Goal: Communication & Community: Answer question/provide support

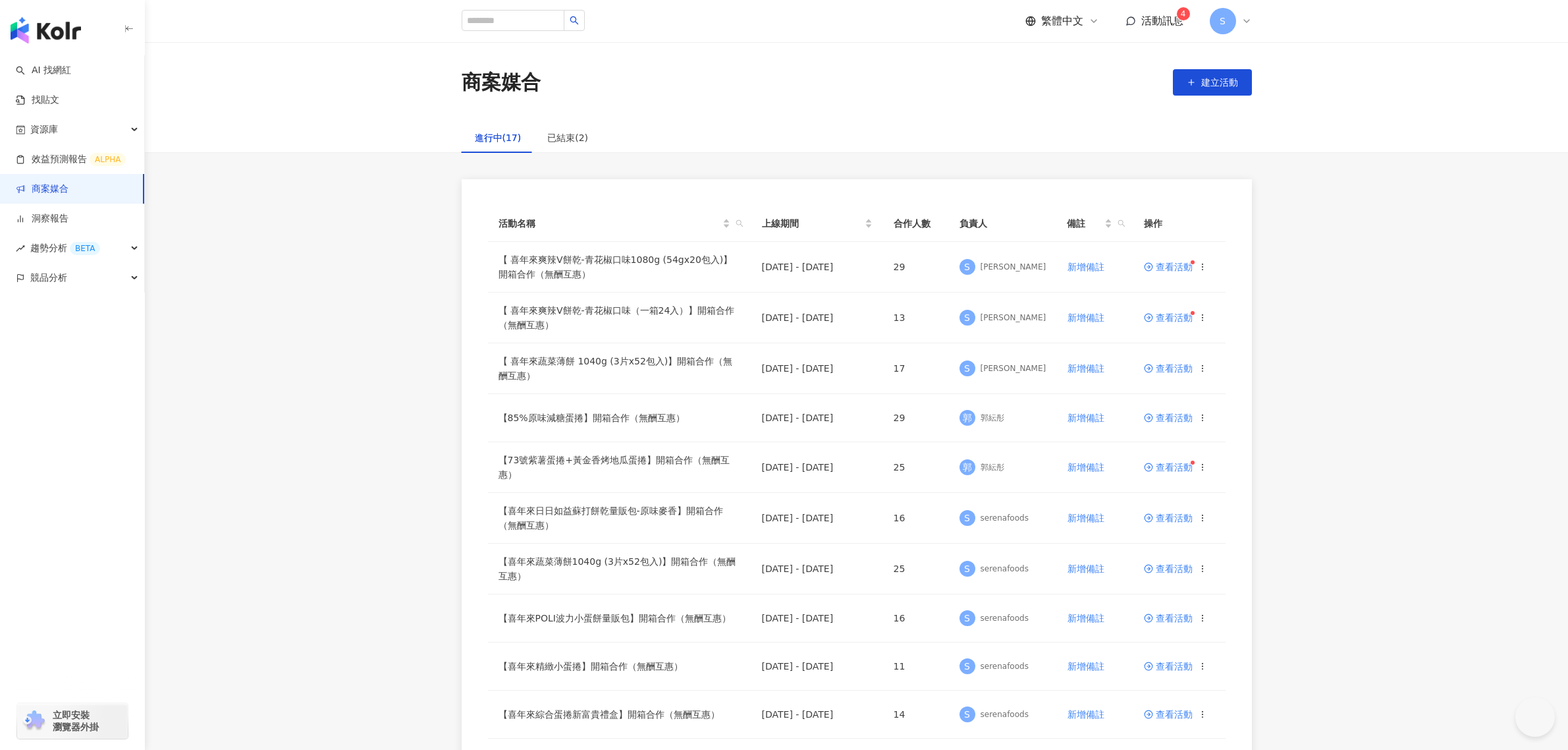
scroll to position [82, 0]
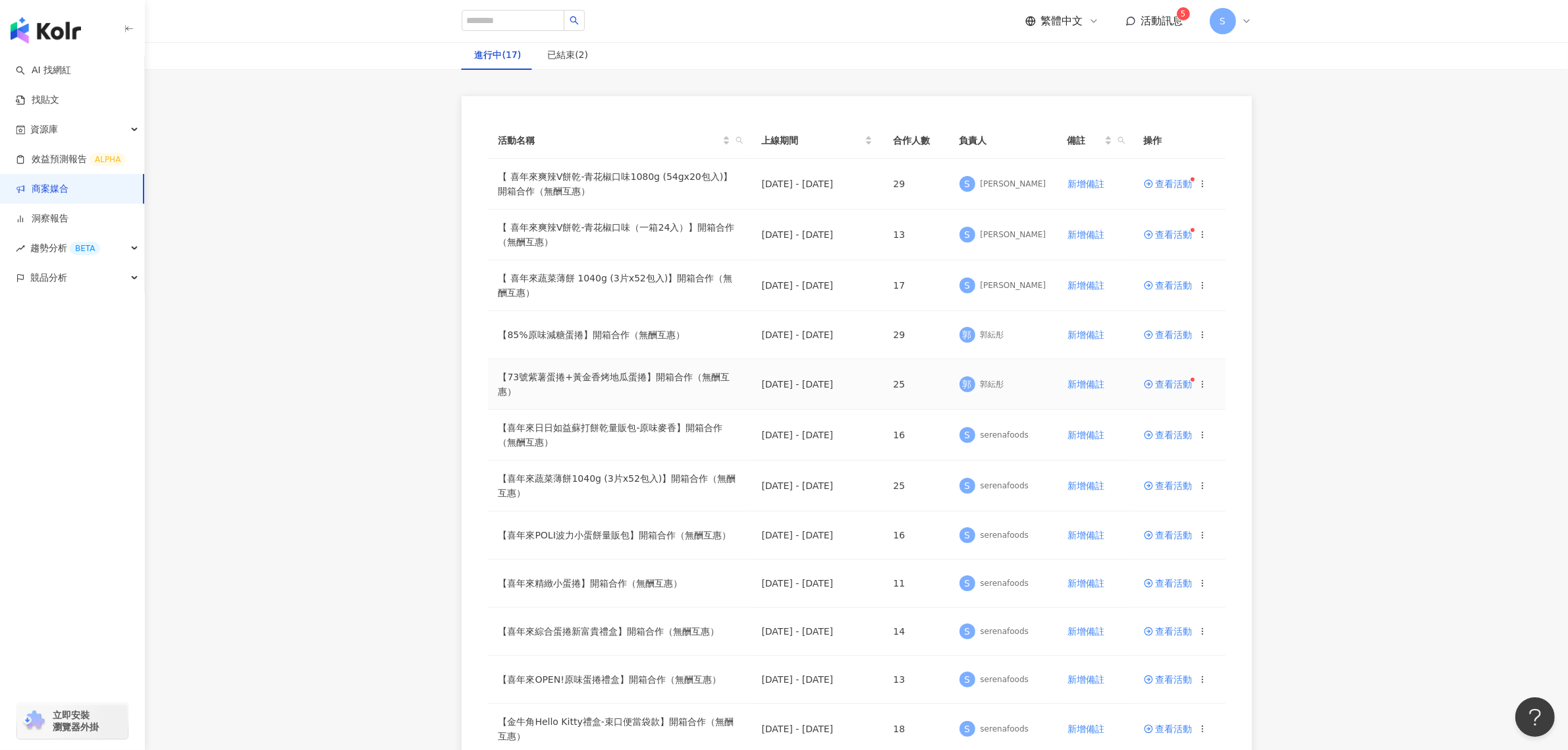
click at [1191, 386] on span "查看活動" at bounding box center [1169, 383] width 49 height 9
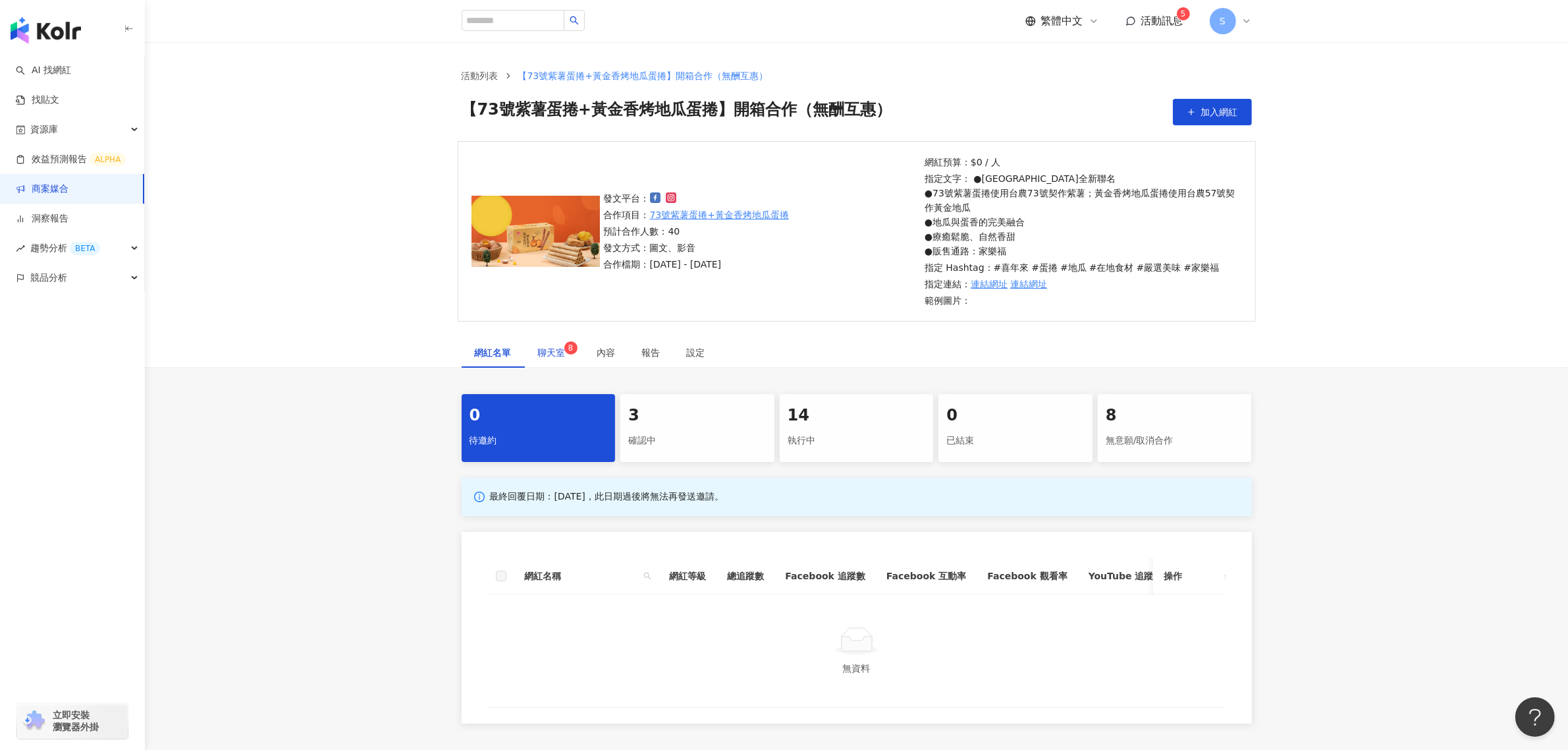
click at [561, 354] on span "聊天室 8" at bounding box center [554, 352] width 33 height 9
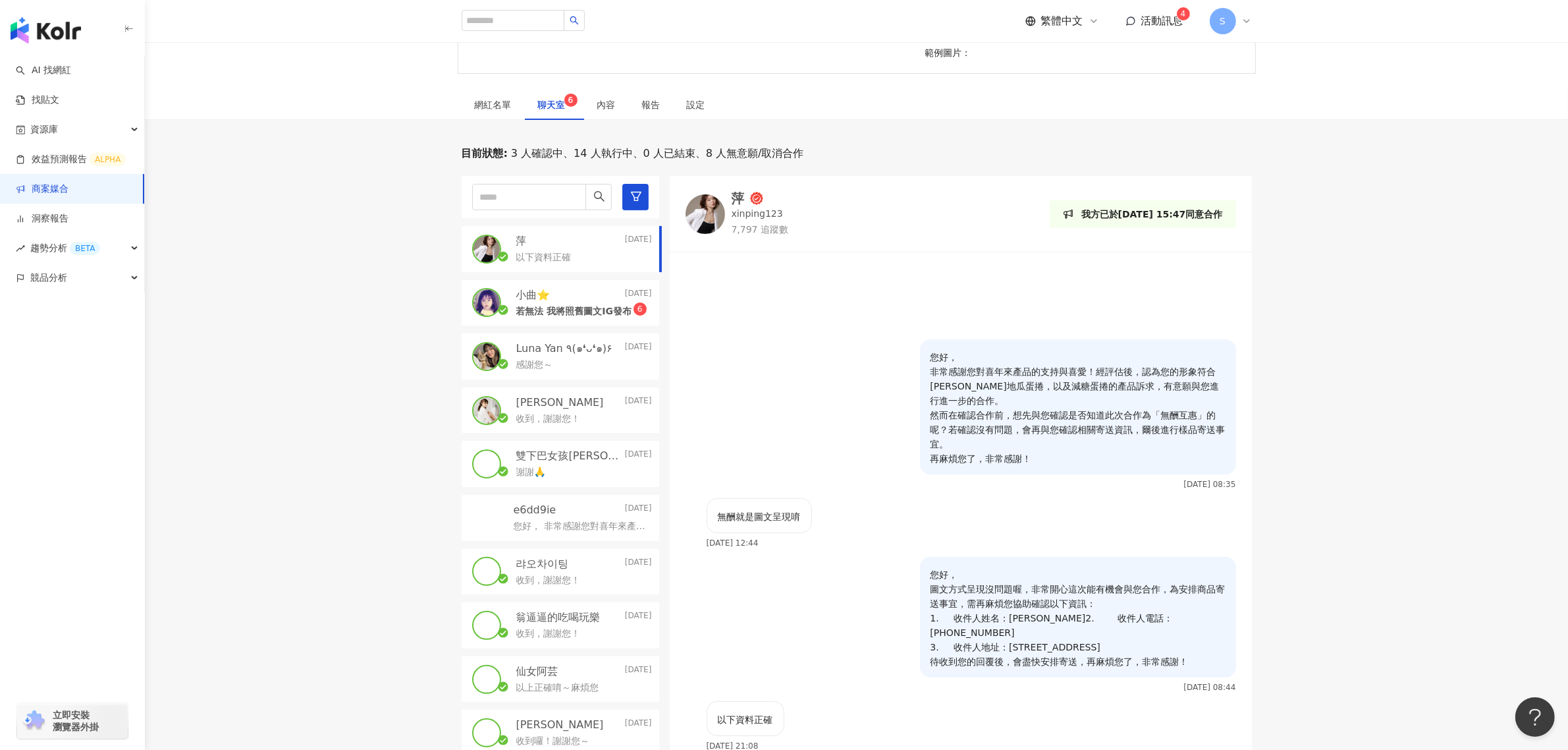
scroll to position [247, 0]
click at [584, 308] on p "若無法 我將照舊圖文IG發布" at bounding box center [575, 312] width 116 height 13
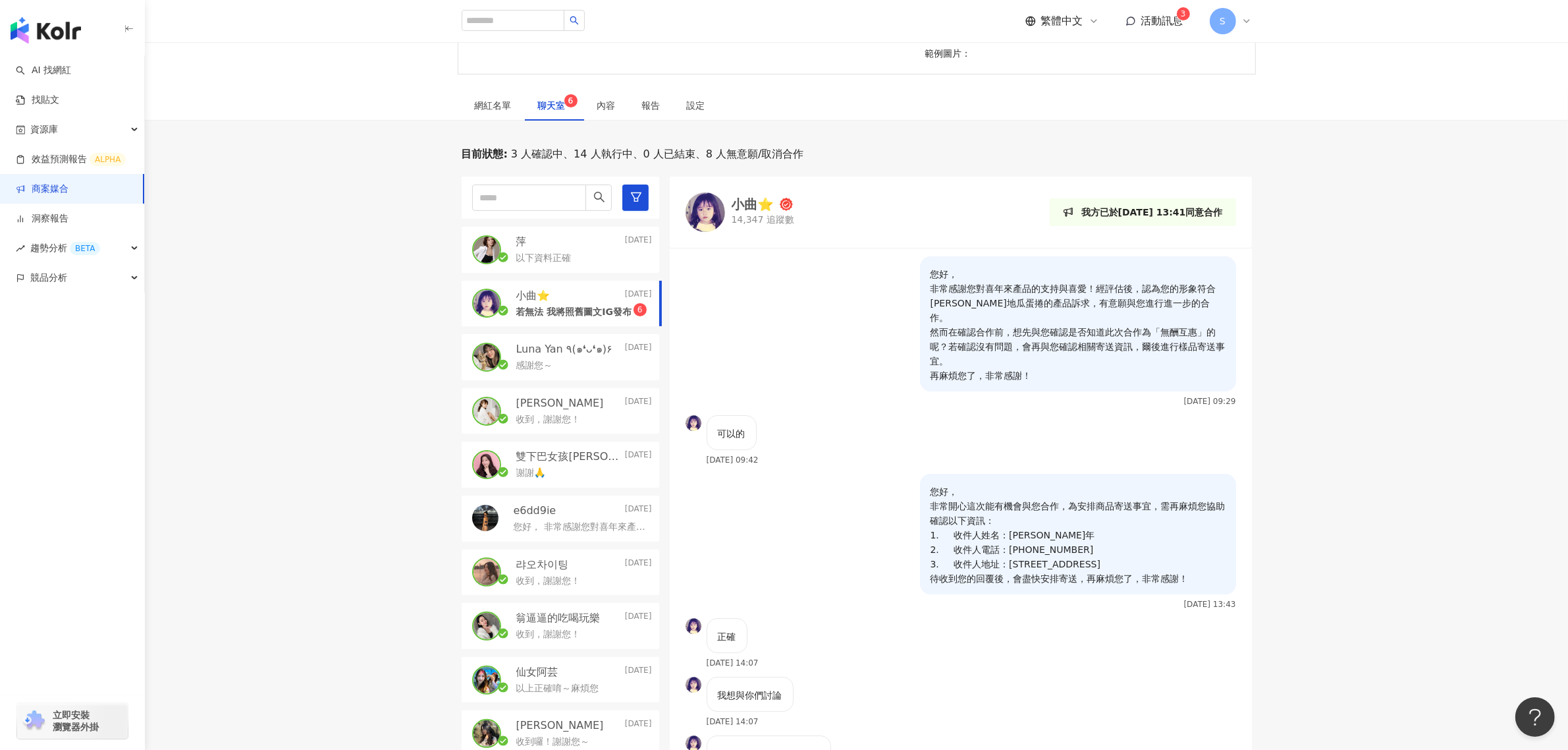
scroll to position [240, 0]
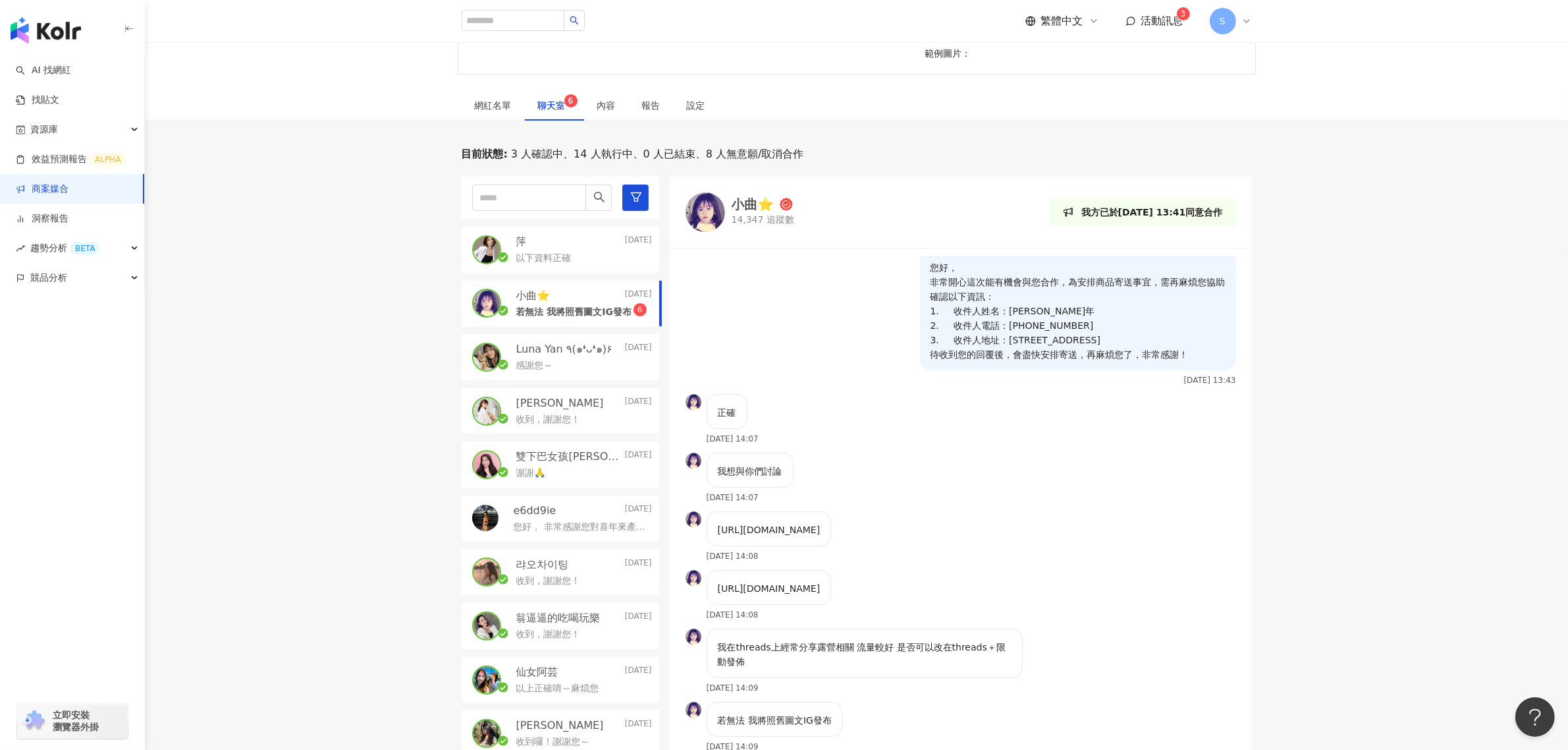
drag, startPoint x: 855, startPoint y: 647, endPoint x: 879, endPoint y: 660, distance: 27.3
click at [879, 660] on p "我在threads上經常分享露營相關 流量較好 是否可以改在threads＋限動發佈" at bounding box center [865, 655] width 293 height 29
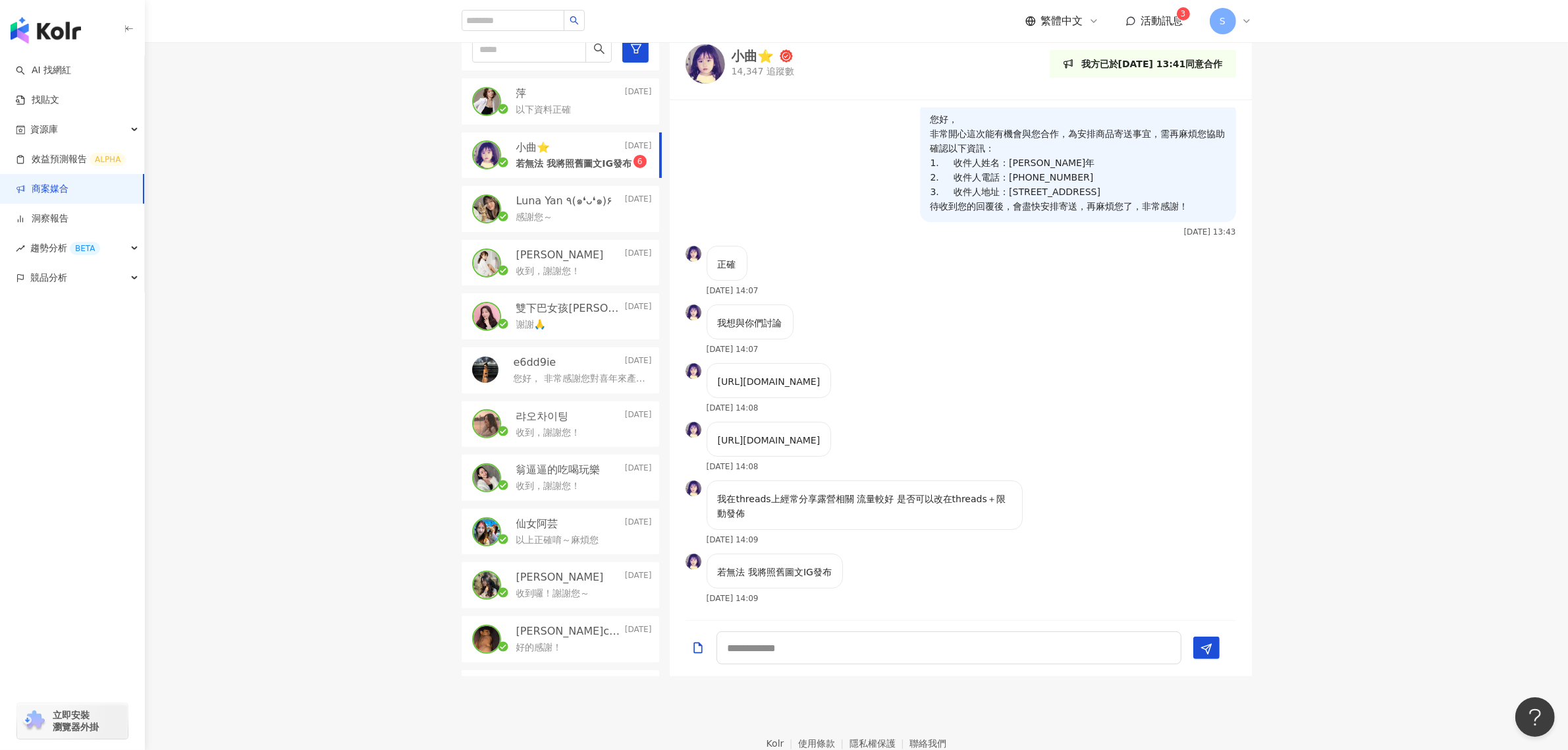
scroll to position [412, 0]
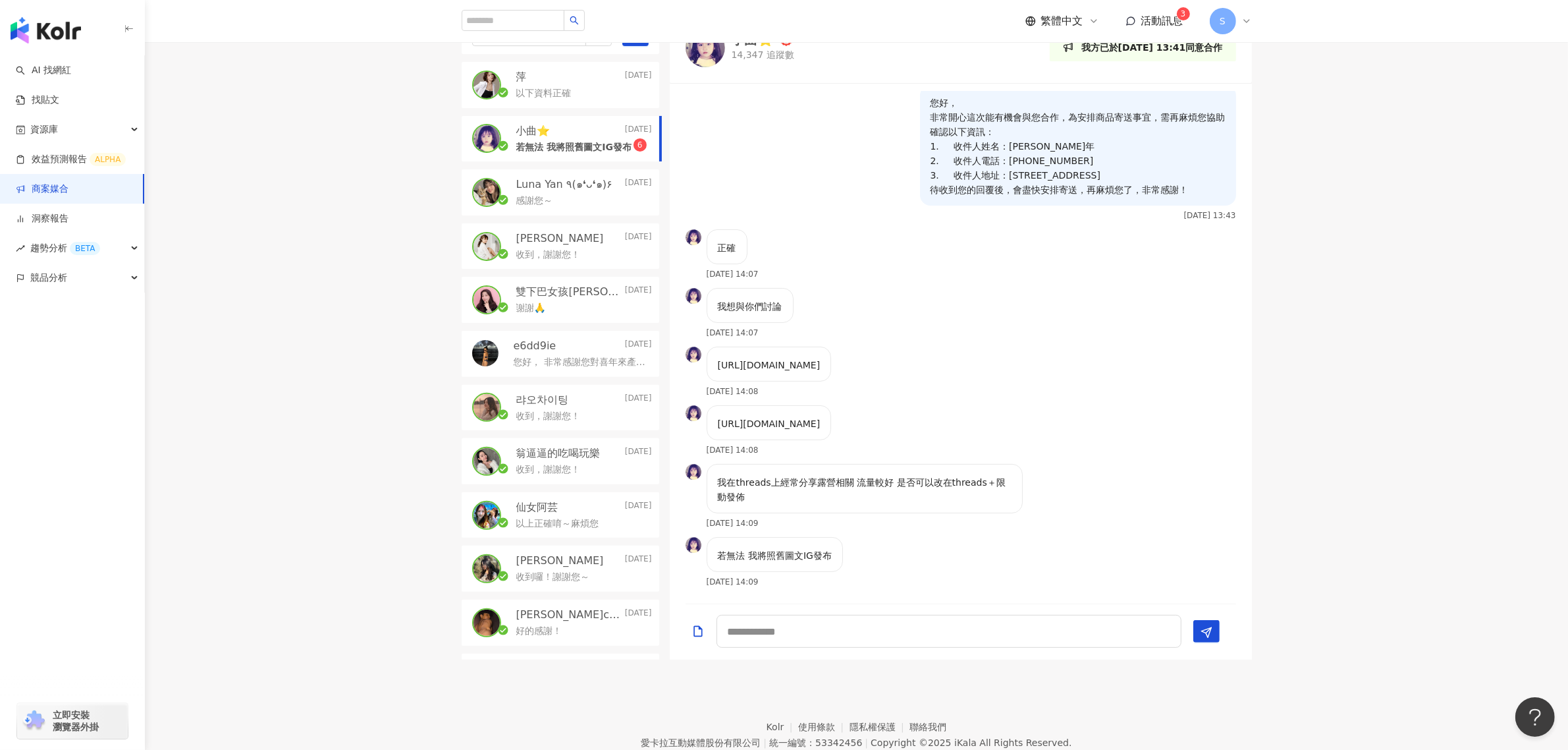
click at [821, 417] on p "https://www.threads.com/@snow__.cat/post/DEH6I5JTML0?xmt=AQF0rRHc6ZbKFI3R69FjRA…" at bounding box center [769, 424] width 103 height 15
copy p "https://www.threads.com/@snow__.cat/post/DEH6I5JTML0?xmt=AQF0rRHc6ZbKFI3R69FjRA…"
click at [786, 485] on p "我在threads上經常分享露營相關 流量較好 是否可以改在threads＋限動發佈" at bounding box center [865, 490] width 293 height 29
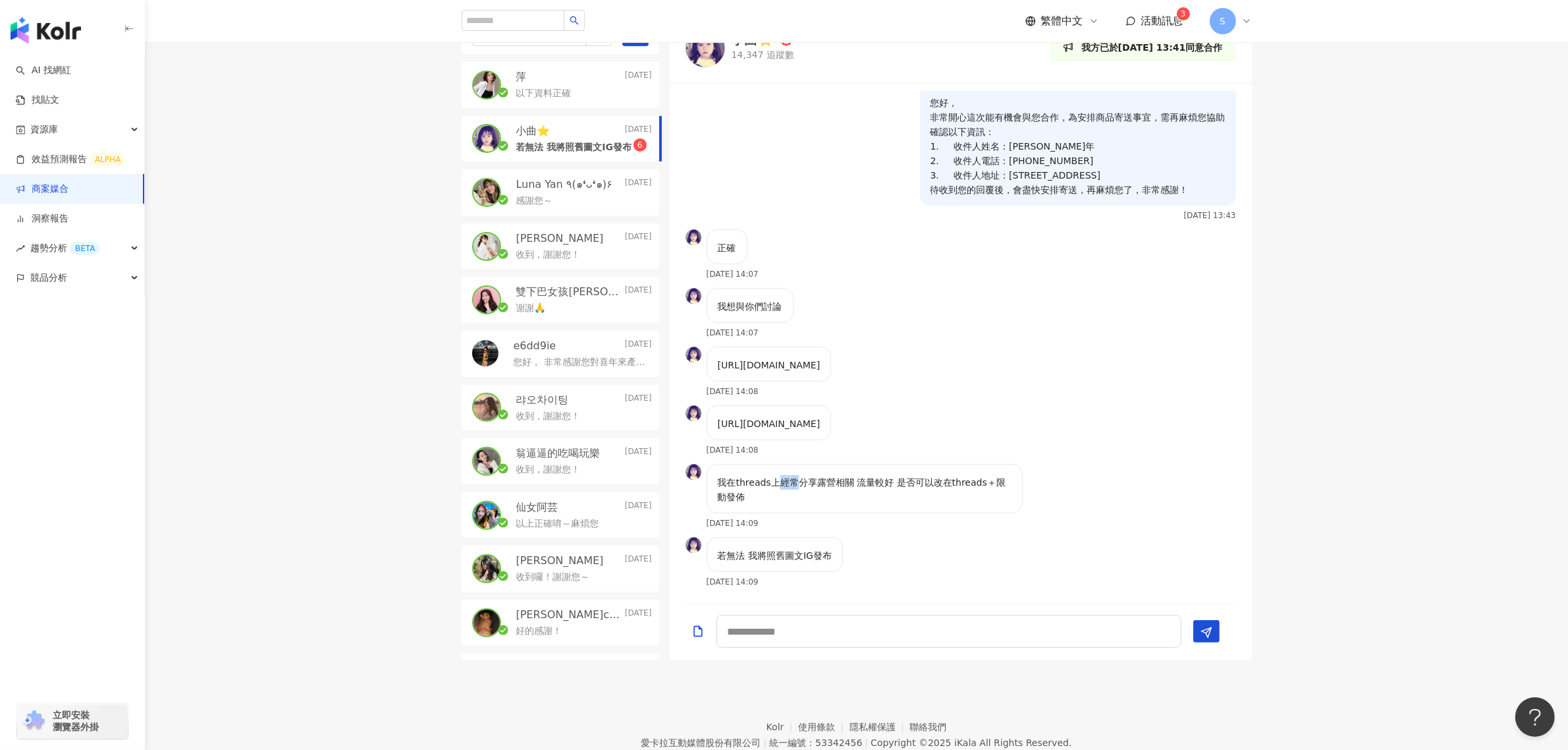
click at [786, 485] on p "我在threads上經常分享露營相關 流量較好 是否可以改在threads＋限動發佈" at bounding box center [865, 490] width 293 height 29
click at [821, 417] on p "https://www.threads.com/@snow__.cat/post/DEH6I5JTML0?xmt=AQF0rRHc6ZbKFI3R69FjRA…" at bounding box center [769, 424] width 103 height 15
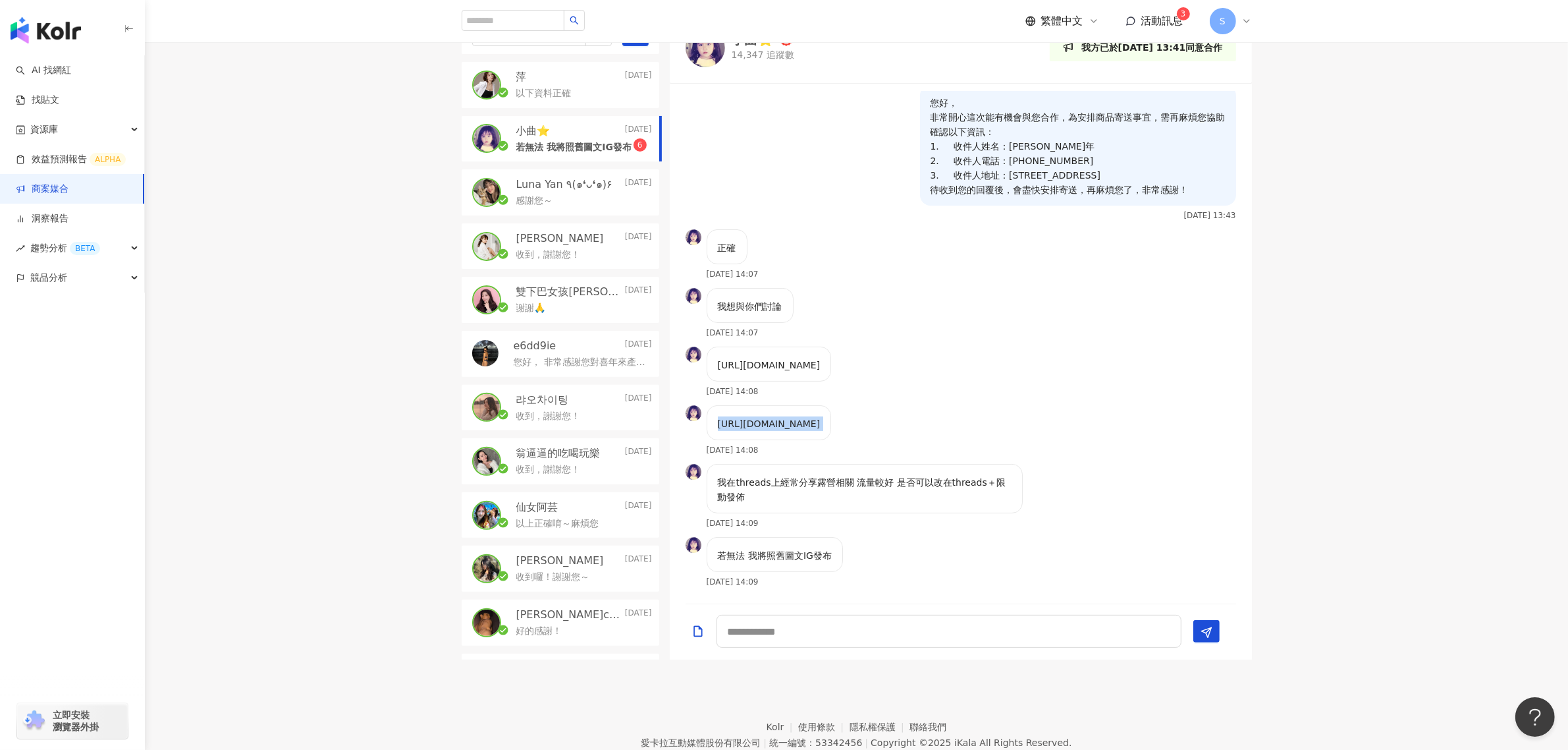
copy p "https://www.threads.com/@snow__.cat/post/DEH6I5JTML0?xmt=AQF0rRHc6ZbKFI3R69FjRA…"
click at [799, 358] on p "https://www.threads.com/@snow__.cat/post/DEl3xMjTLfX?xmt=AQF0rRHc6ZbKFI3R69FjRA…" at bounding box center [769, 365] width 103 height 15
copy p "https://www.threads.com/@snow__.cat/post/DEl3xMjTLfX?xmt=AQF0rRHc6ZbKFI3R69FjRA…"
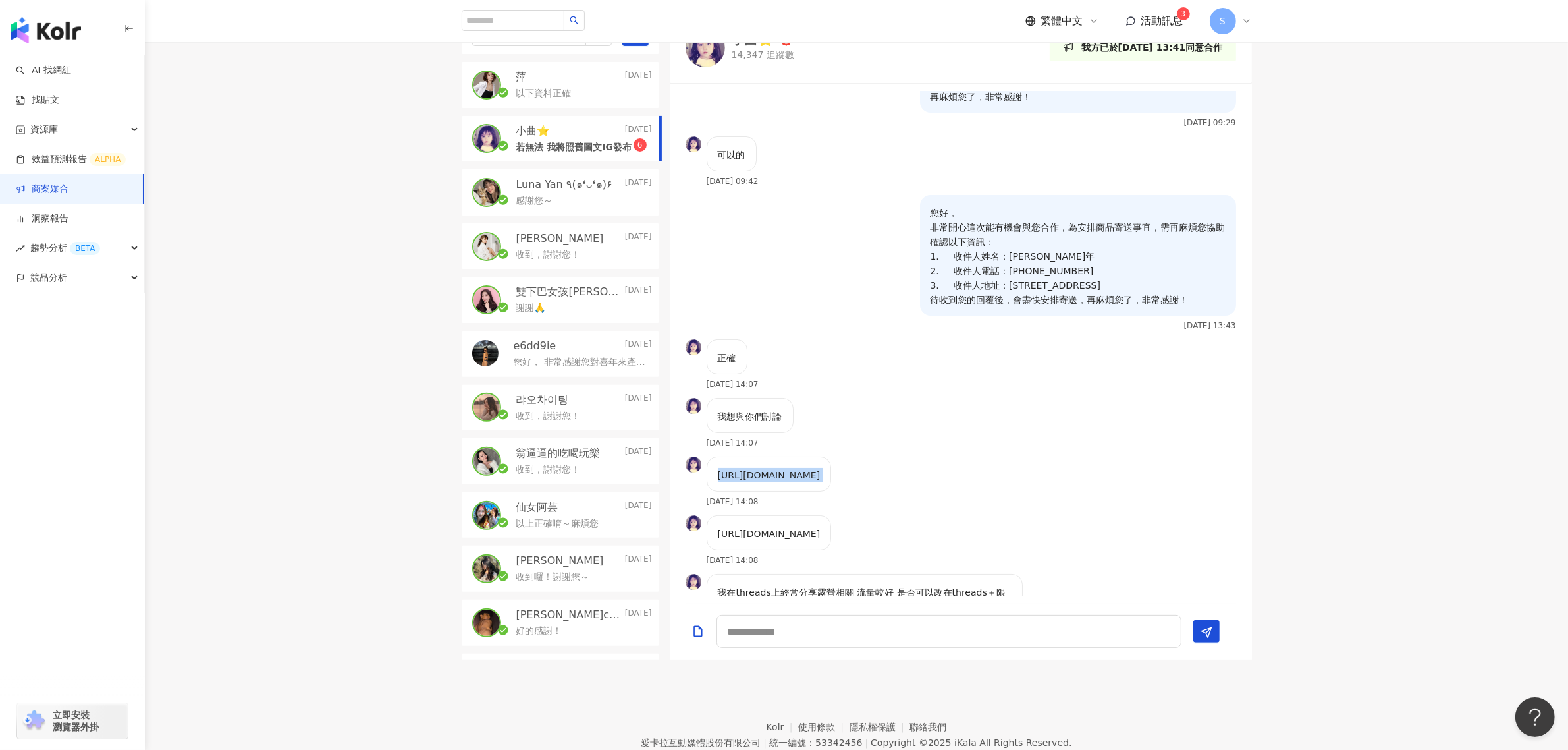
scroll to position [0, 0]
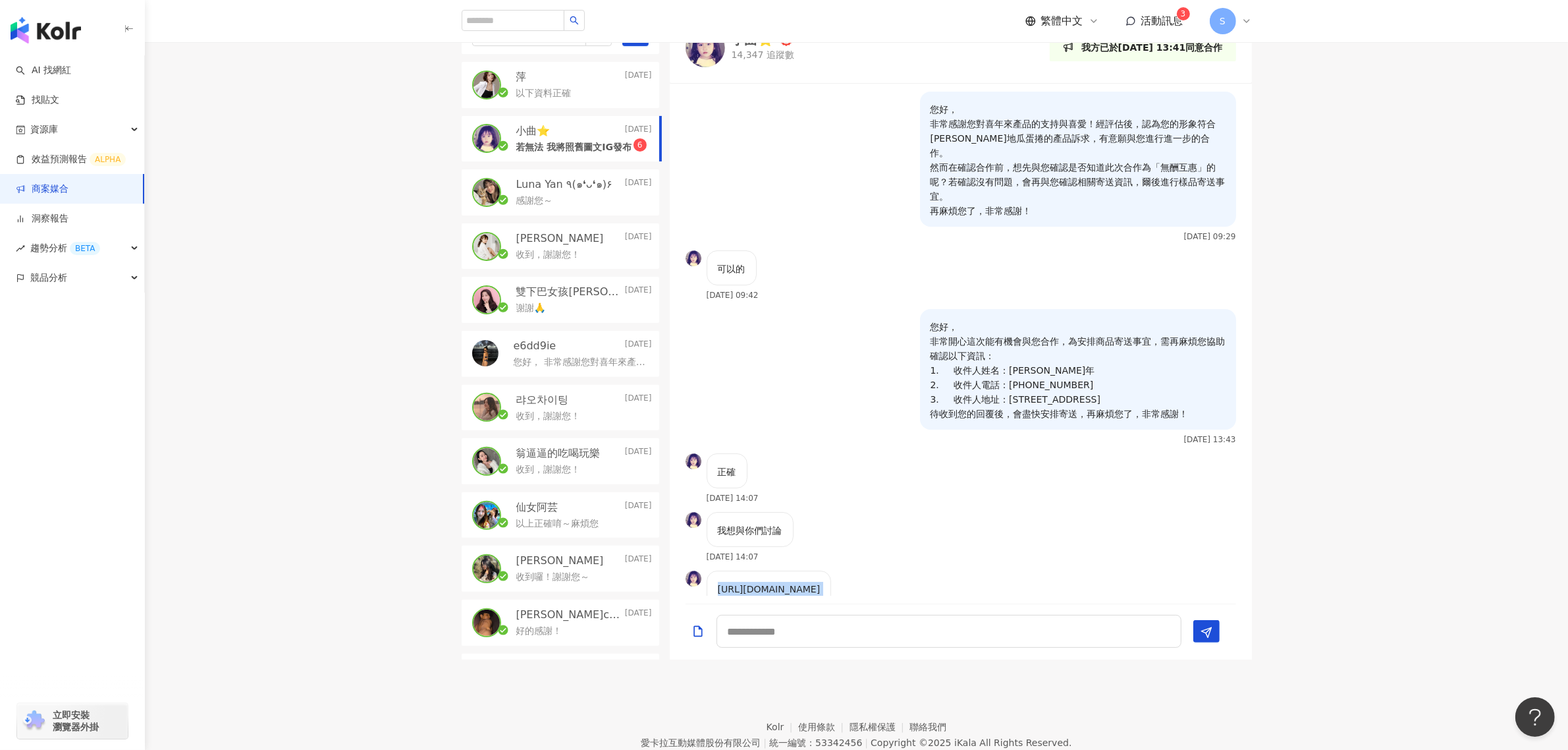
click at [718, 46] on img at bounding box center [705, 47] width 39 height 39
click at [883, 629] on textarea at bounding box center [949, 631] width 465 height 33
type textarea "**********"
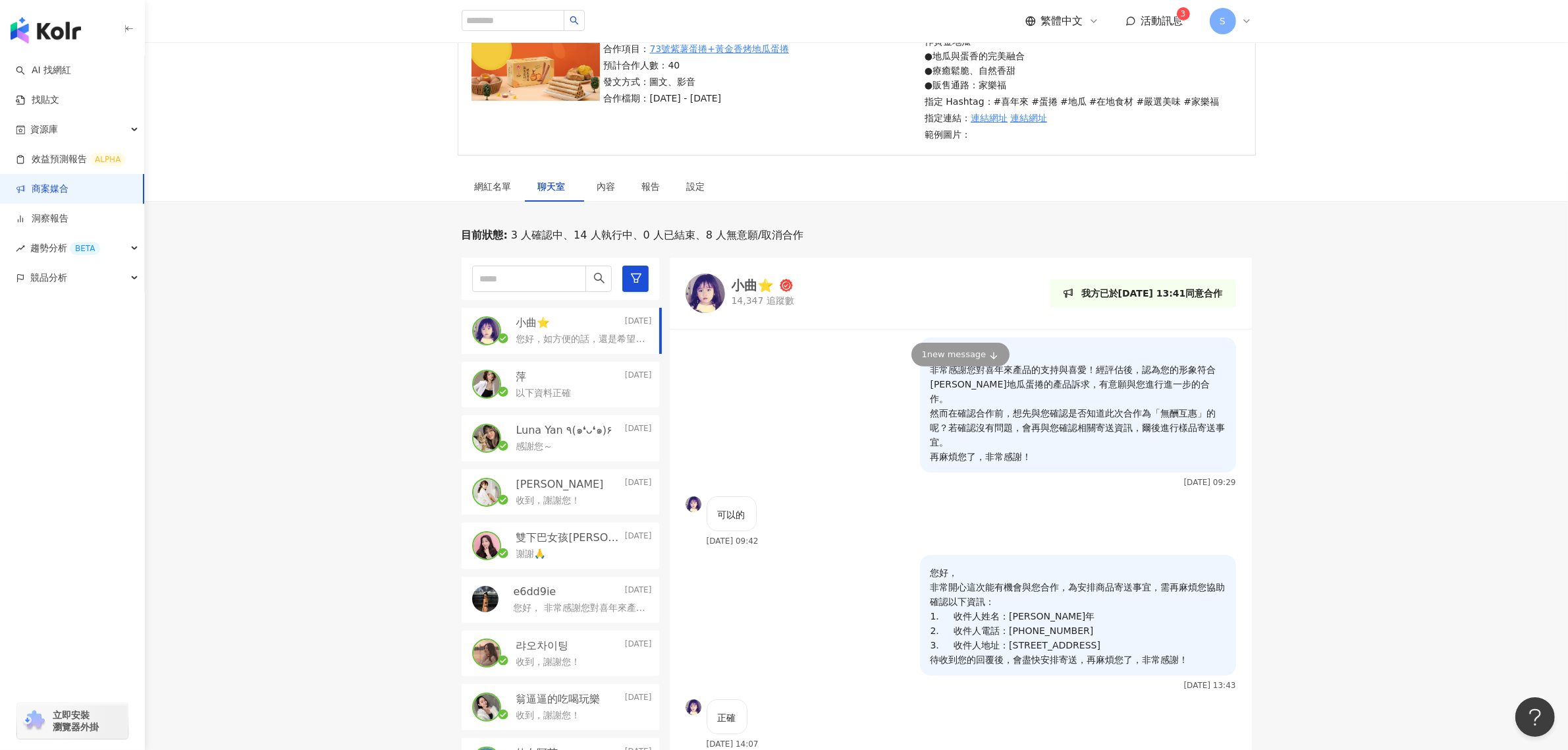
scroll to position [165, 0]
drag, startPoint x: 548, startPoint y: 330, endPoint x: 545, endPoint y: 374, distance: 44.1
click at [548, 330] on p "小曲⭐️" at bounding box center [534, 324] width 34 height 15
click at [535, 383] on div "萍 Yesterday" at bounding box center [584, 378] width 135 height 15
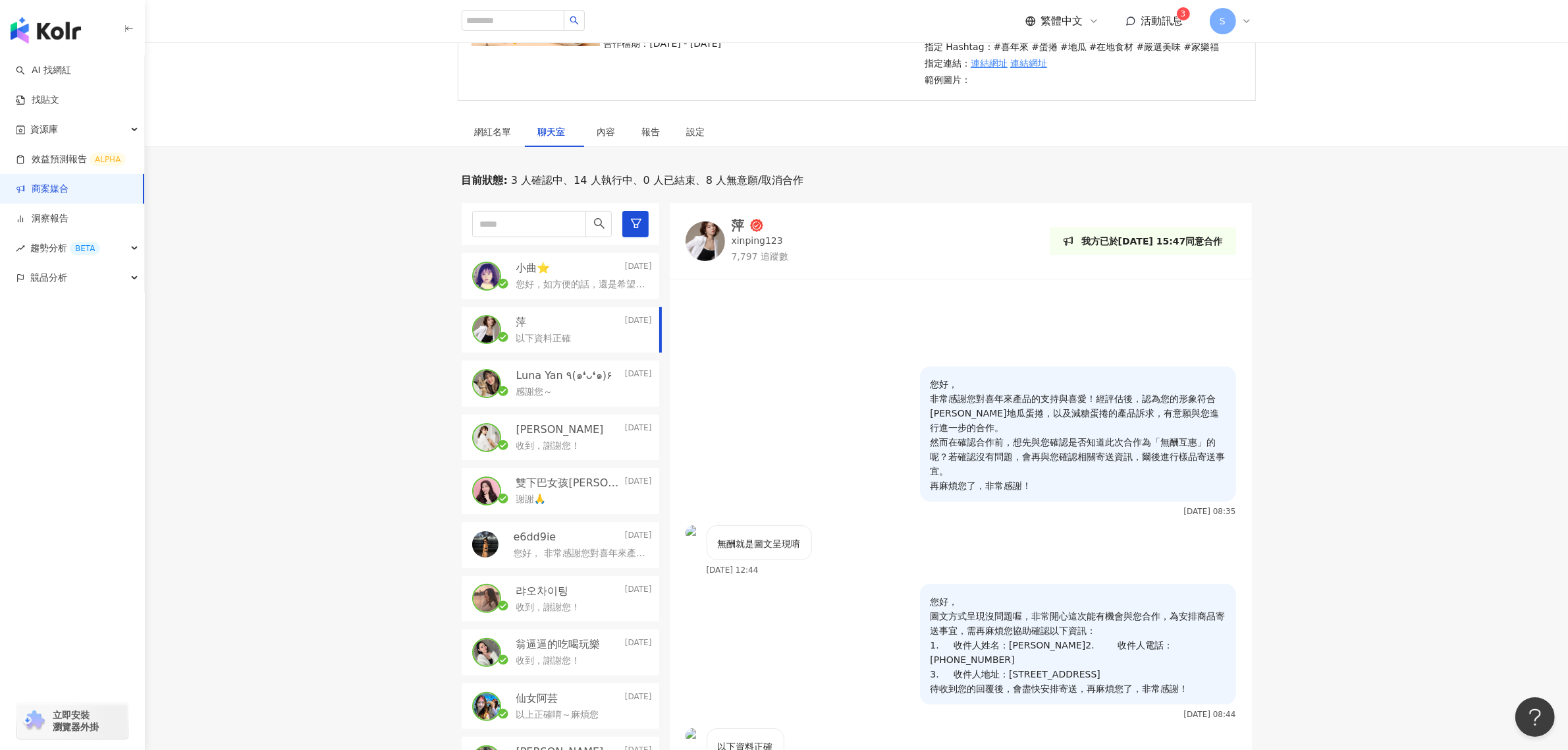
scroll to position [247, 0]
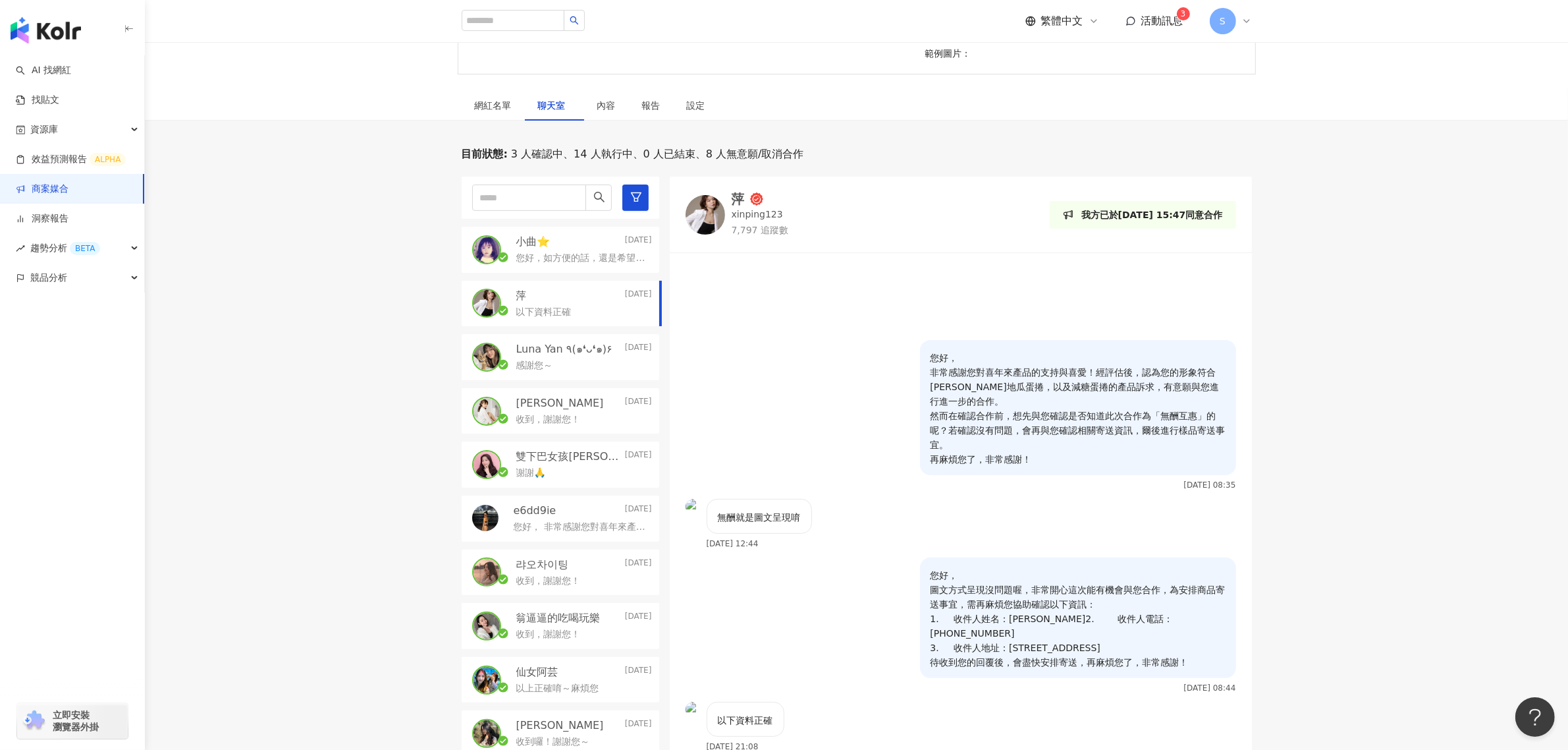
click at [539, 242] on p "小曲⭐️" at bounding box center [534, 242] width 34 height 15
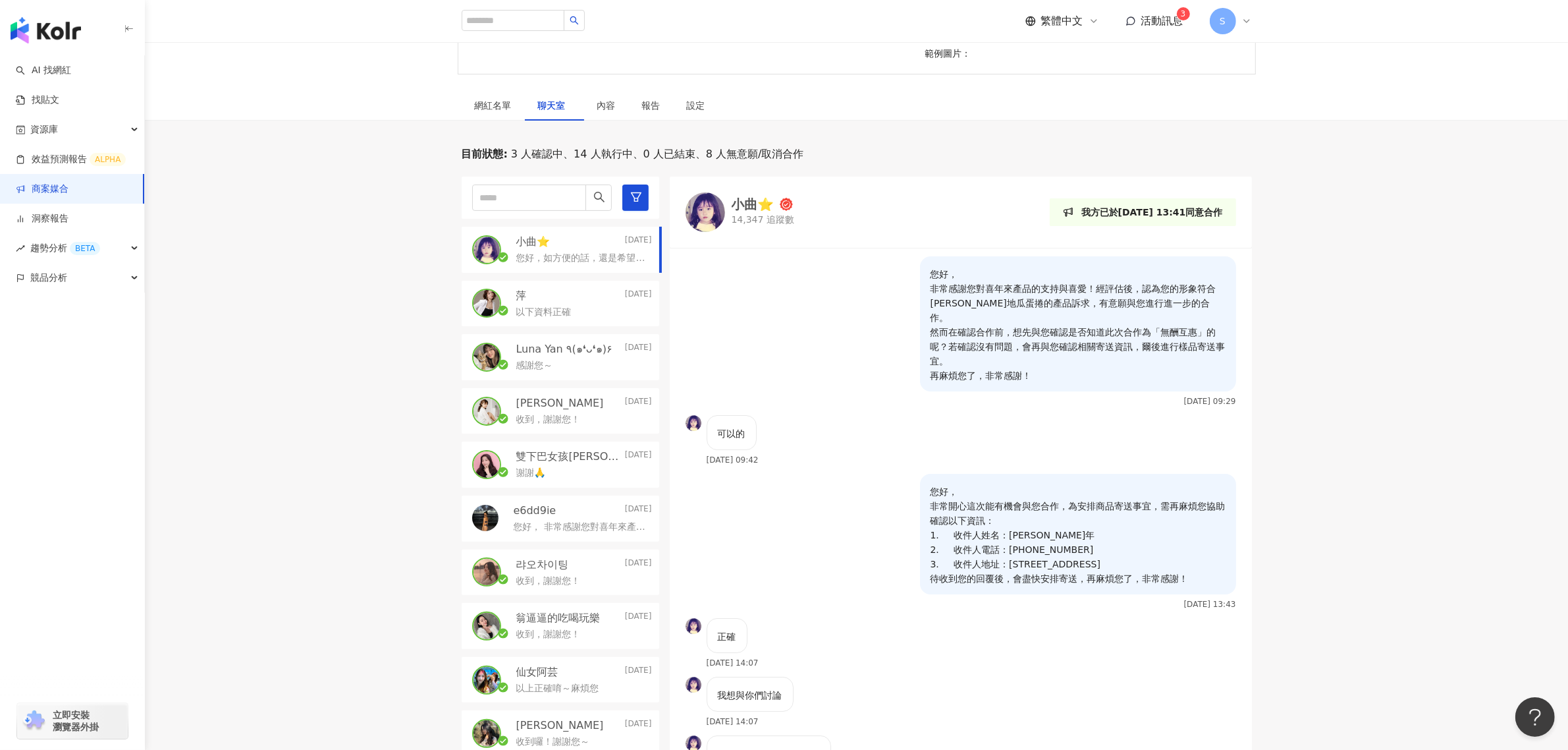
scroll to position [298, 0]
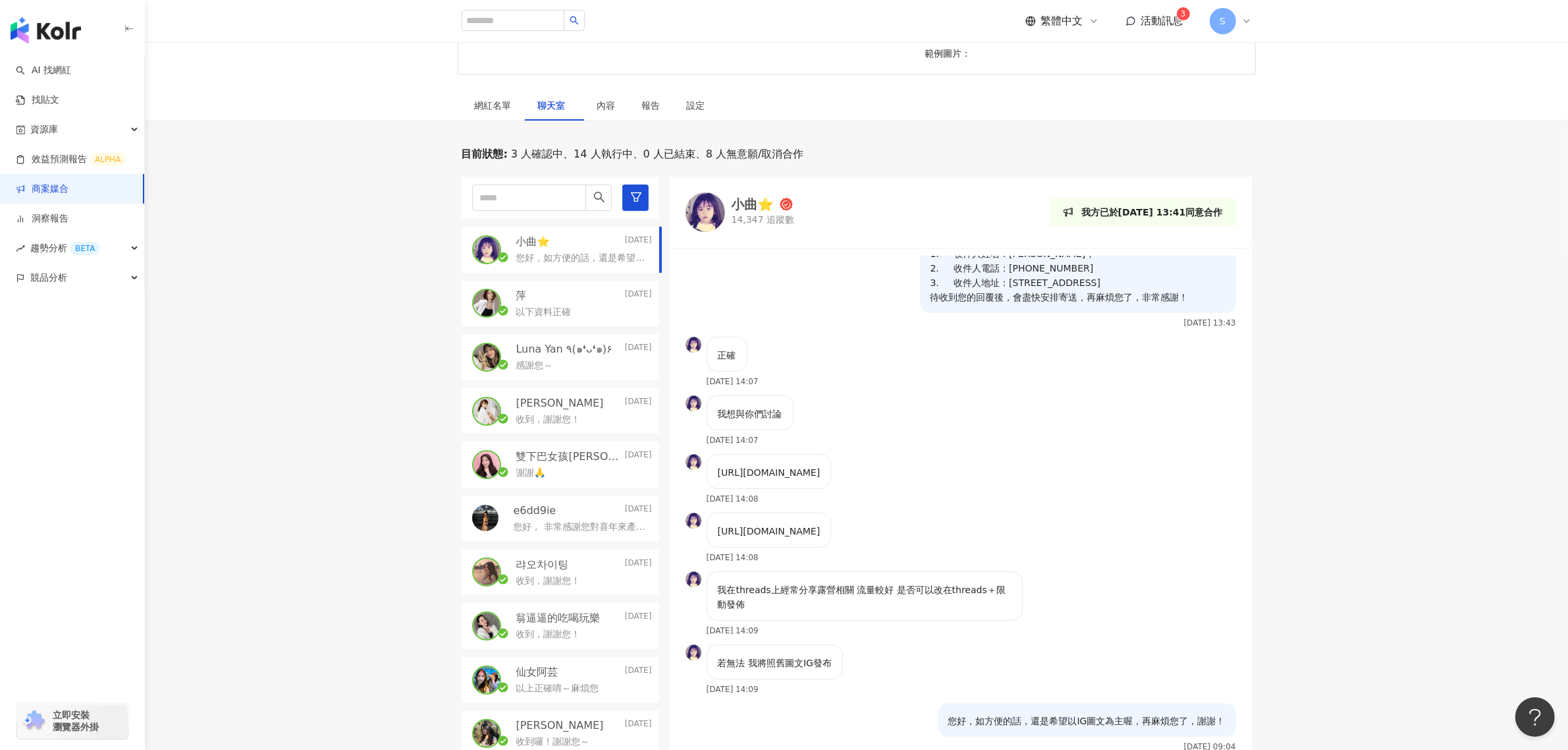
click at [1333, 393] on div "目前狀態 : 3 人確認中、14 人執行中、0 人已結束、8 人無意願/取消合作 小曲⭐️ Today 您好，如方便的話，還是希望以IG圖文為主喔，再麻煩您了…" at bounding box center [857, 485] width 1423 height 677
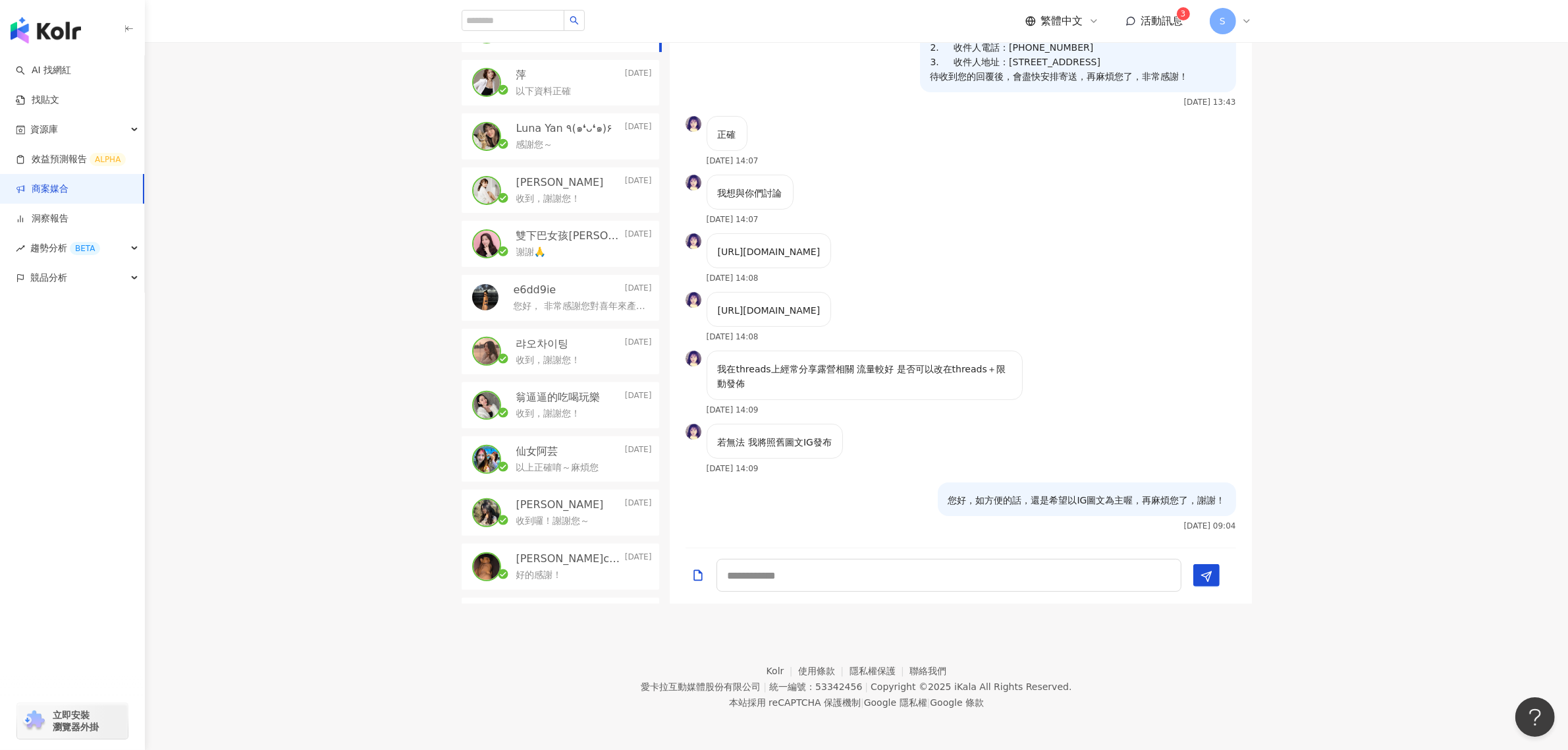
click at [520, 89] on p "以下資料正確" at bounding box center [544, 91] width 55 height 13
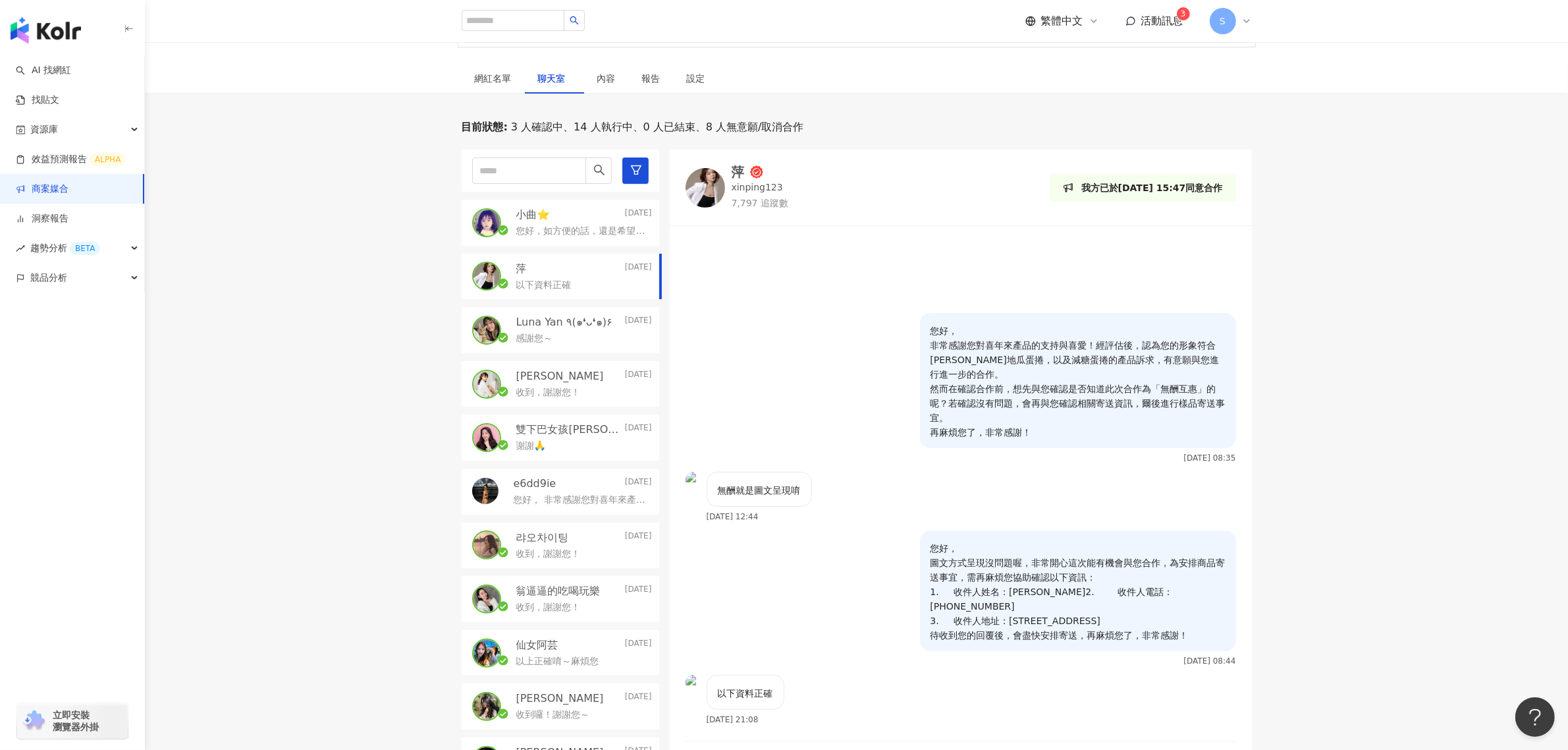
scroll to position [303, 0]
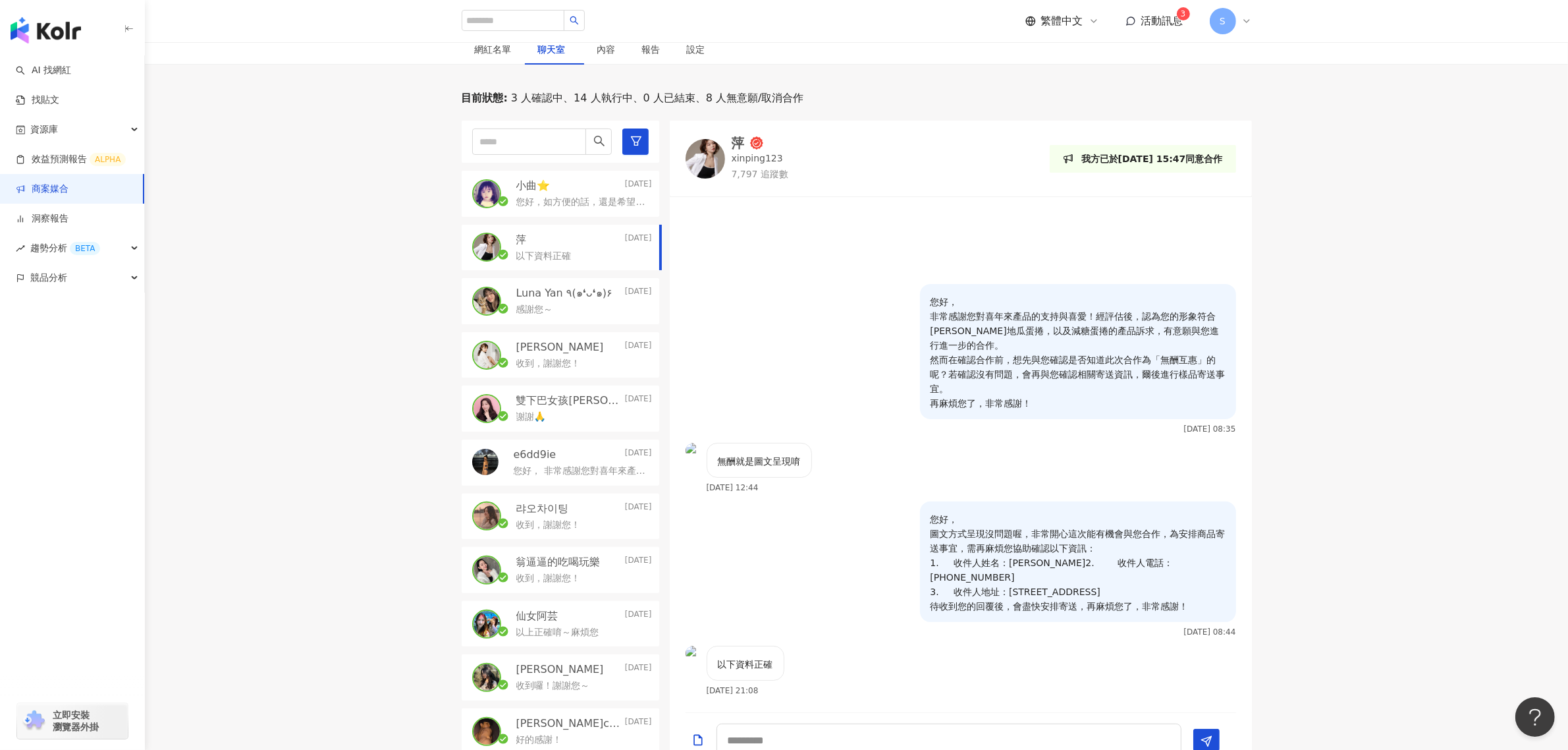
drag, startPoint x: 522, startPoint y: 195, endPoint x: 757, endPoint y: 285, distance: 251.6
click at [522, 195] on div "您好，如方便的話，還是希望以IG圖文為主喔，再麻煩您了，謝謝！" at bounding box center [584, 201] width 135 height 15
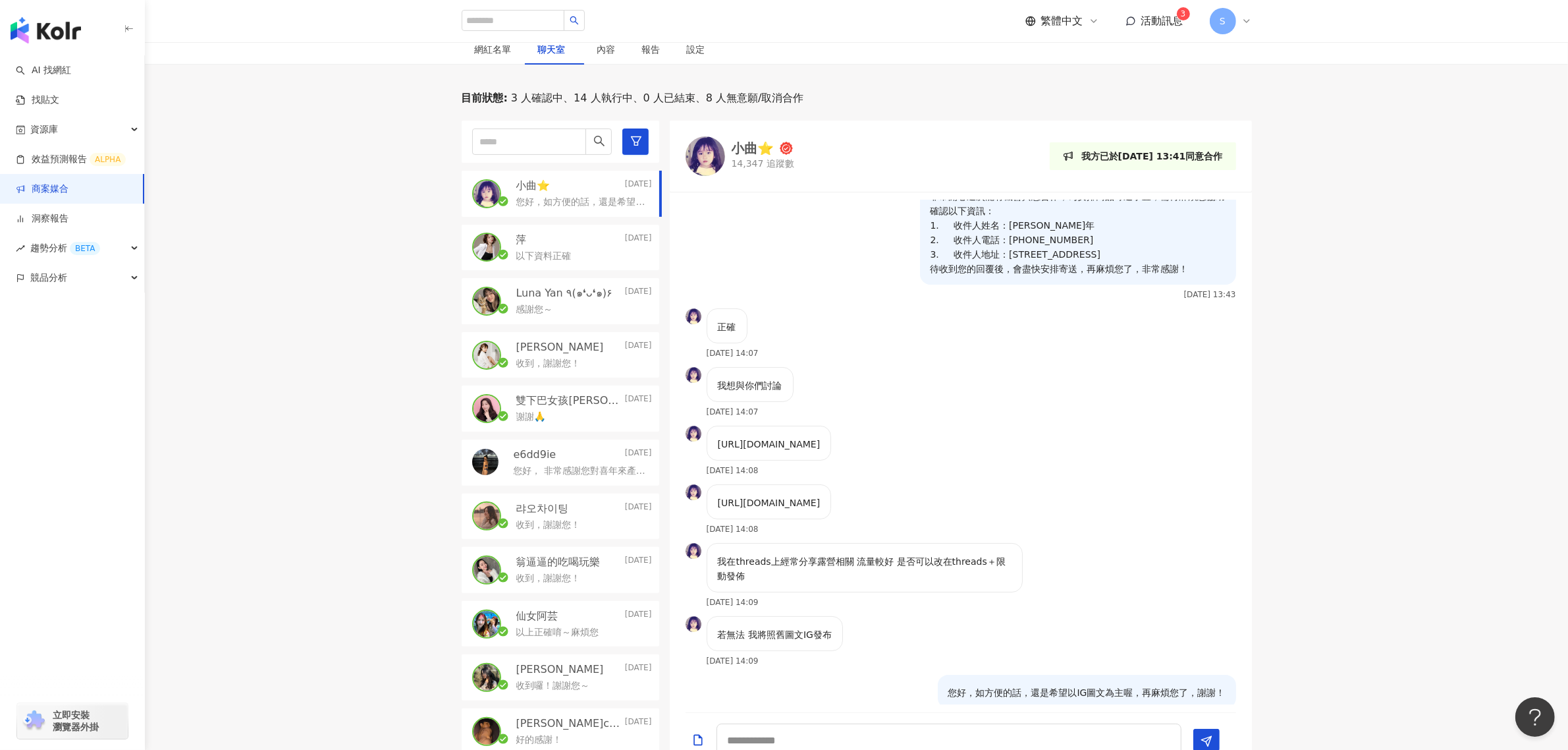
scroll to position [215, 0]
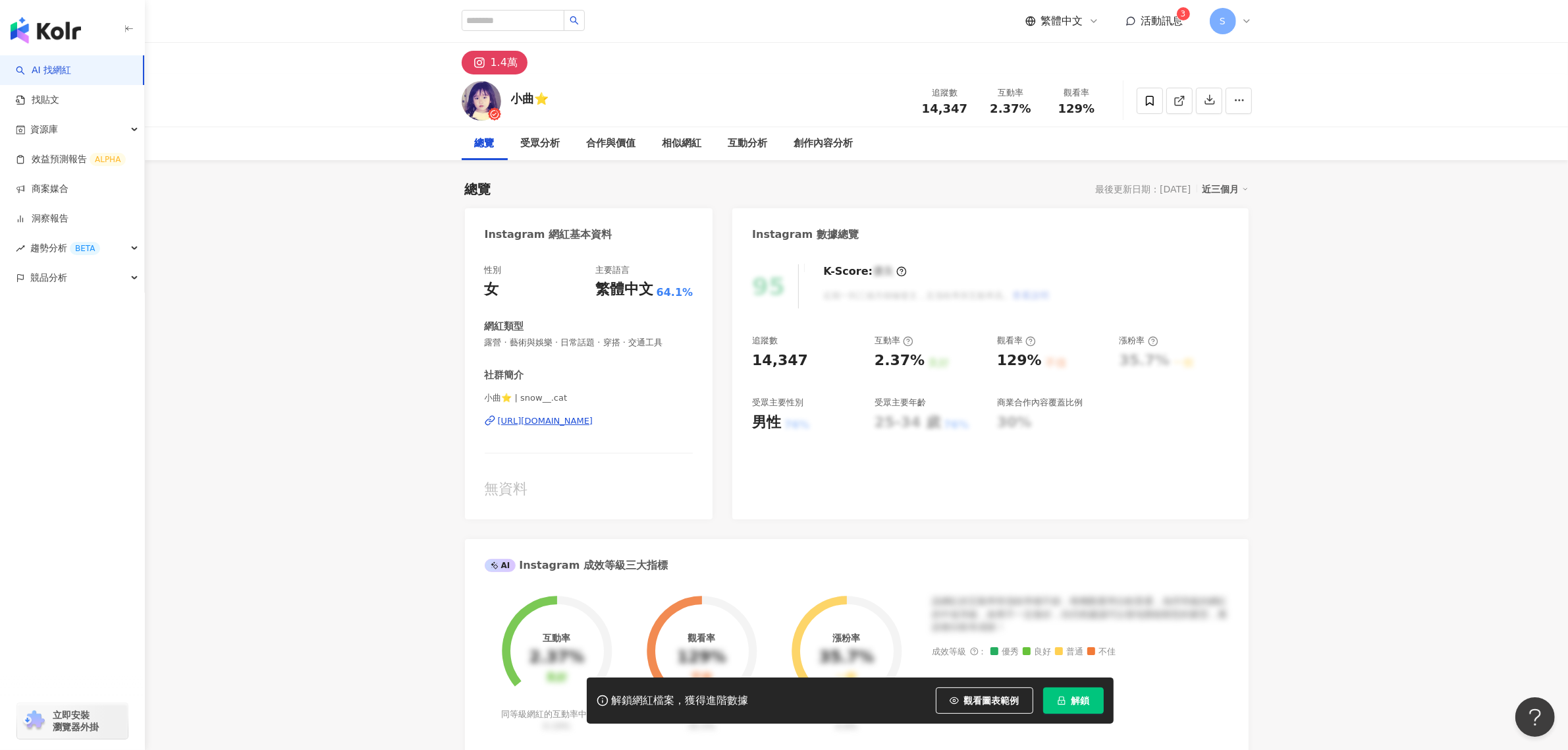
click at [584, 423] on div "[URL][DOMAIN_NAME]" at bounding box center [545, 421] width 95 height 12
